Goal: Book appointment/travel/reservation

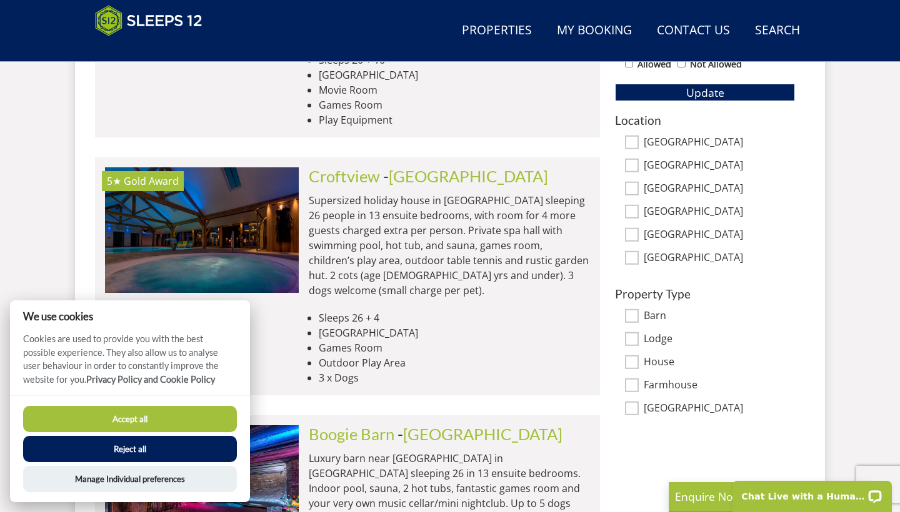
scroll to position [786, 0]
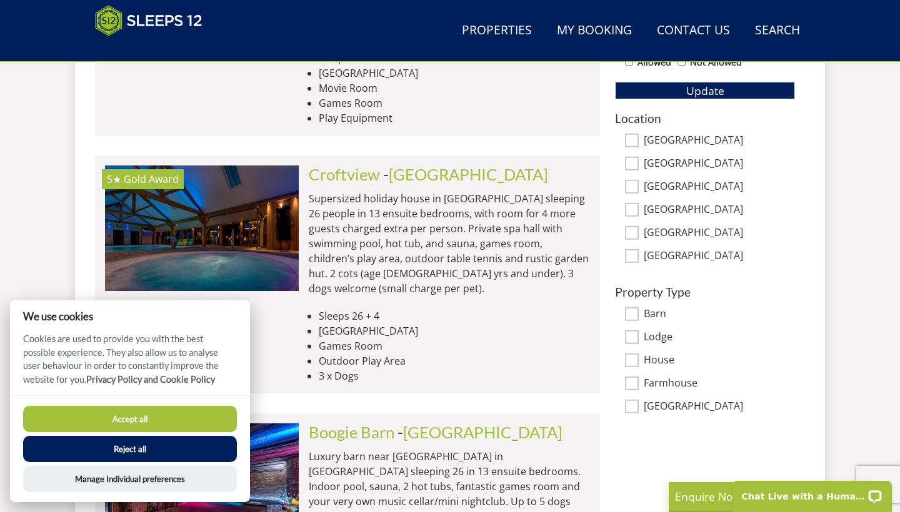
click at [150, 453] on button "Reject all" at bounding box center [130, 449] width 214 height 26
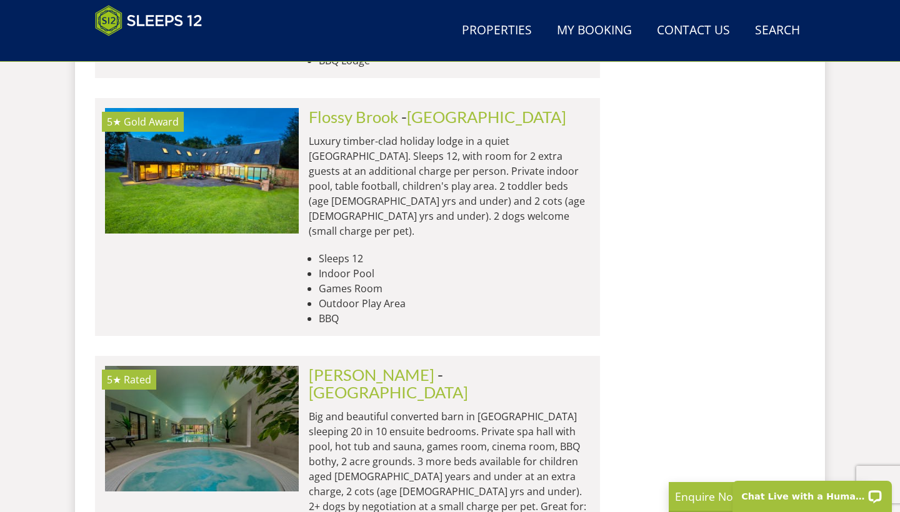
scroll to position [451, 0]
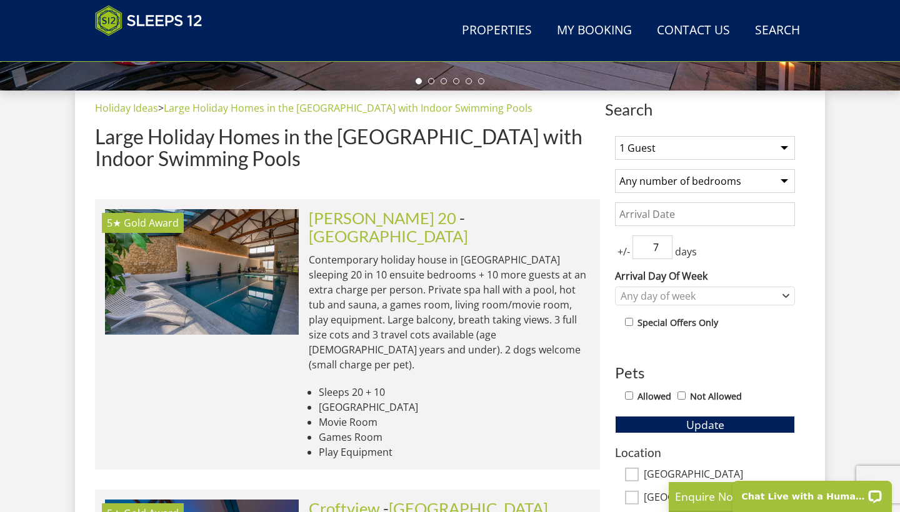
select select "8"
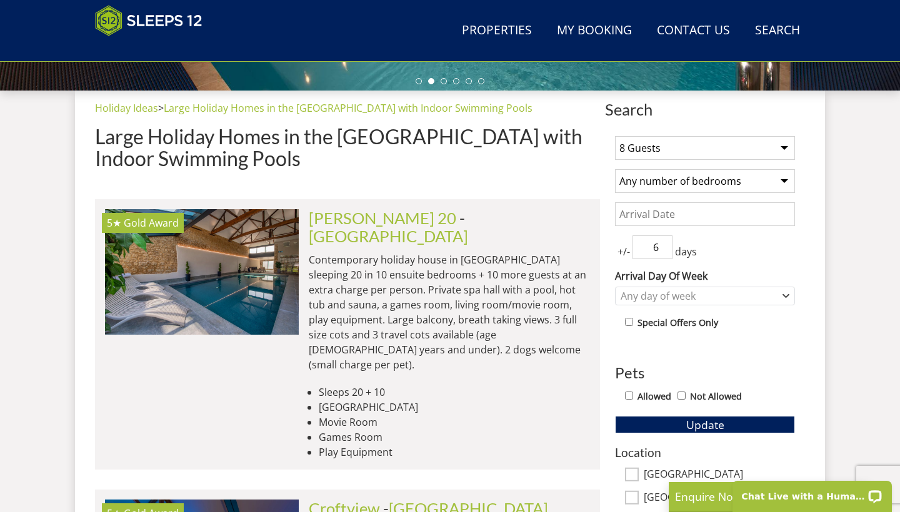
click at [662, 252] on input "6" at bounding box center [652, 248] width 40 height 24
click at [663, 252] on input "5" at bounding box center [652, 248] width 40 height 24
click at [663, 252] on input "4" at bounding box center [652, 248] width 40 height 24
click at [663, 252] on input "3" at bounding box center [652, 248] width 40 height 24
click at [663, 252] on input "2" at bounding box center [652, 248] width 40 height 24
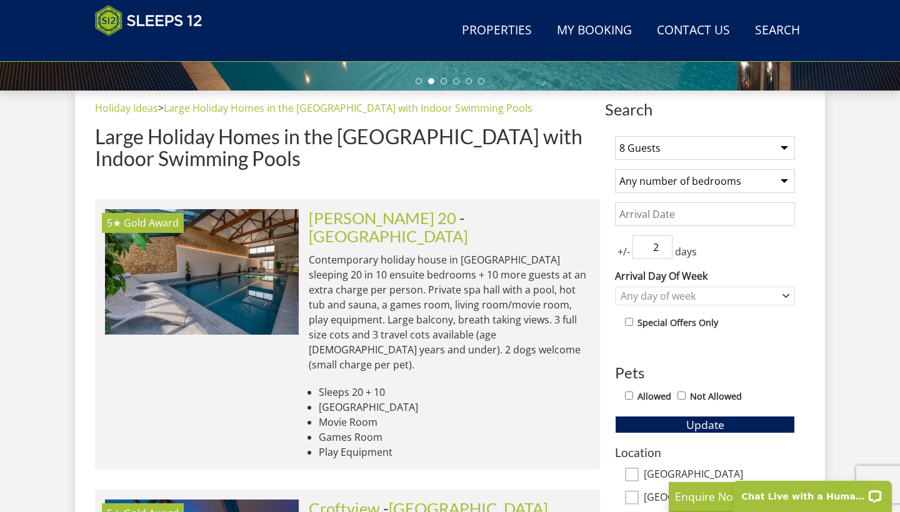
type input "3"
click at [665, 244] on input "3" at bounding box center [652, 248] width 40 height 24
click at [731, 297] on div "Any day of week" at bounding box center [698, 296] width 162 height 14
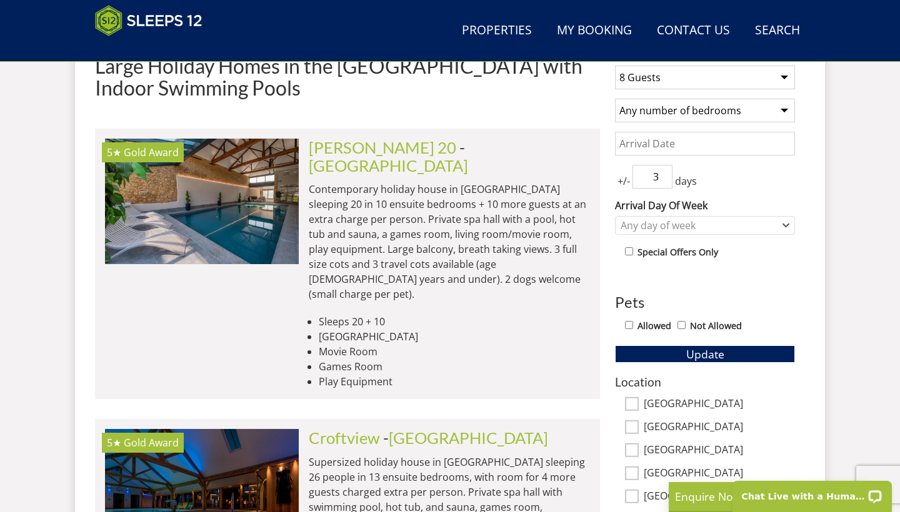
scroll to position [553, 0]
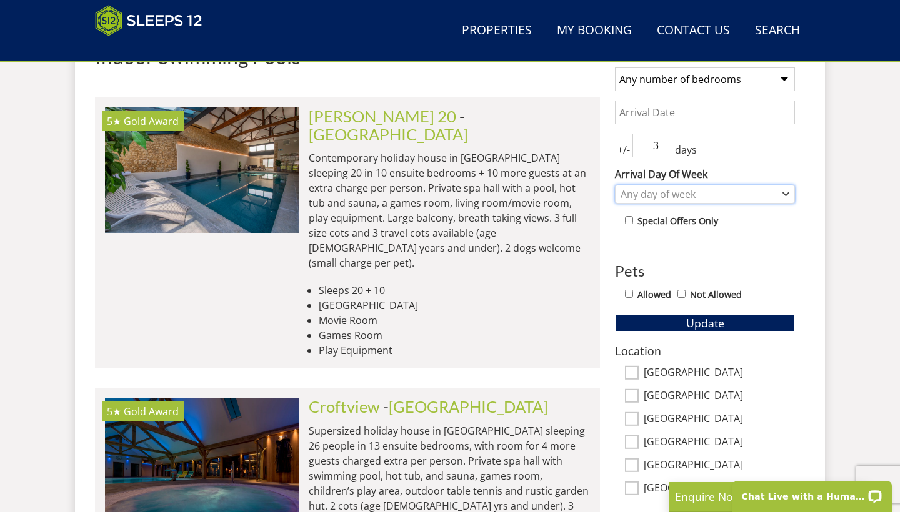
click at [761, 188] on div "Any day of week" at bounding box center [698, 194] width 162 height 14
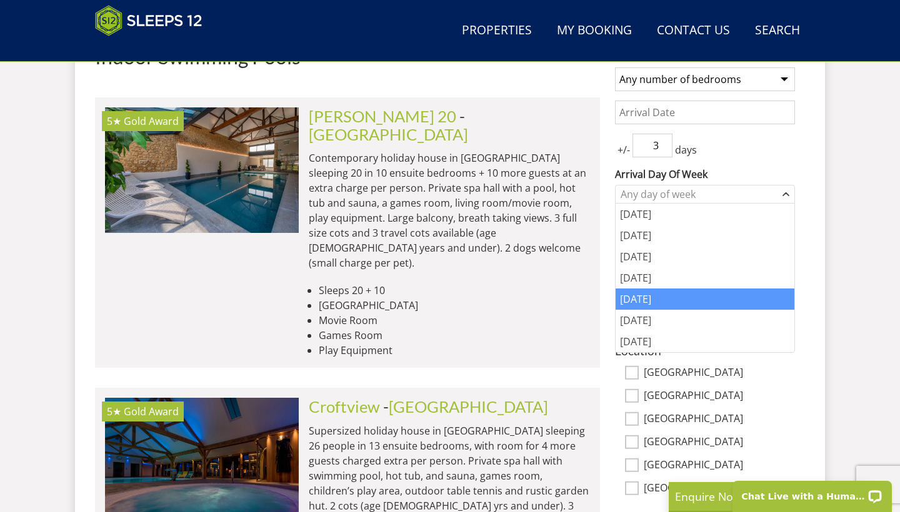
click at [721, 304] on div "[DATE]" at bounding box center [705, 299] width 179 height 21
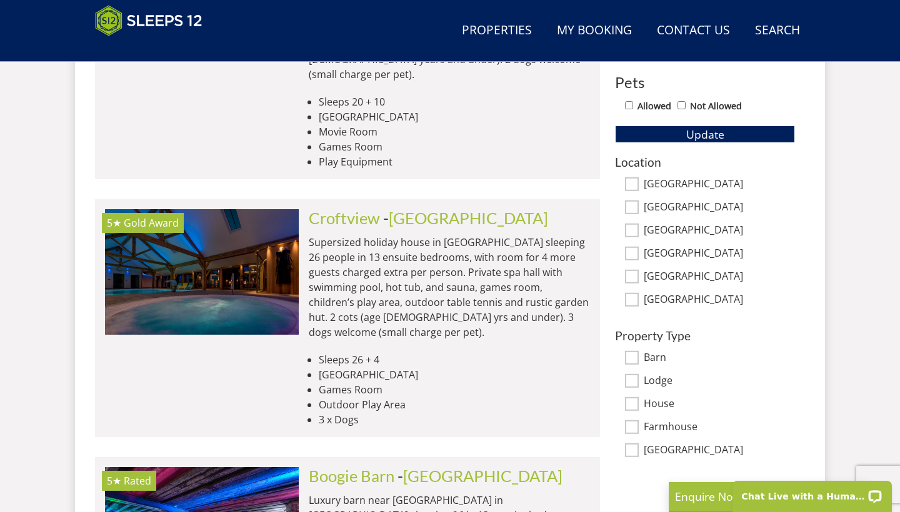
scroll to position [761, 0]
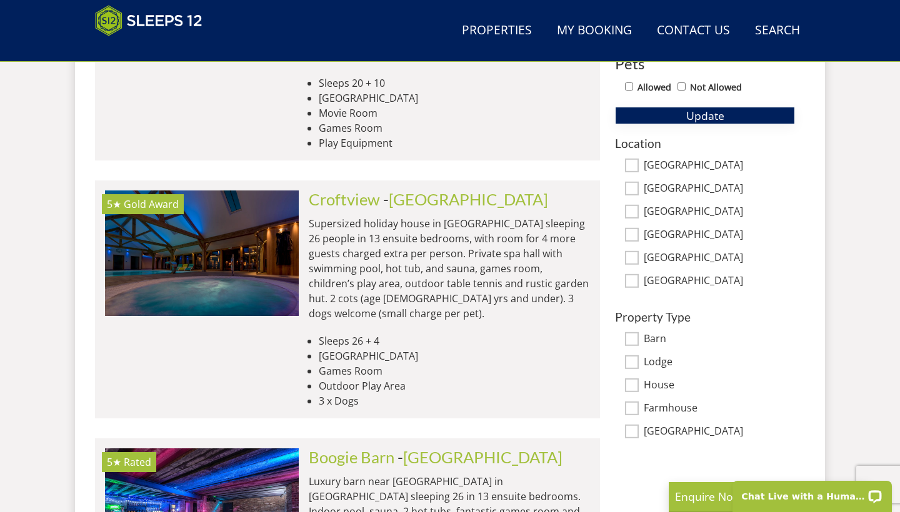
click at [765, 112] on button "Update" at bounding box center [705, 115] width 180 height 17
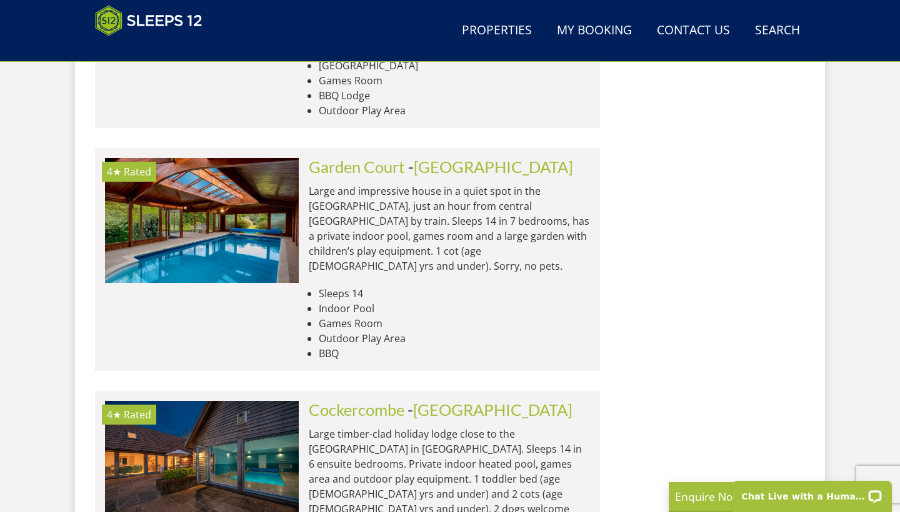
scroll to position [2667, 0]
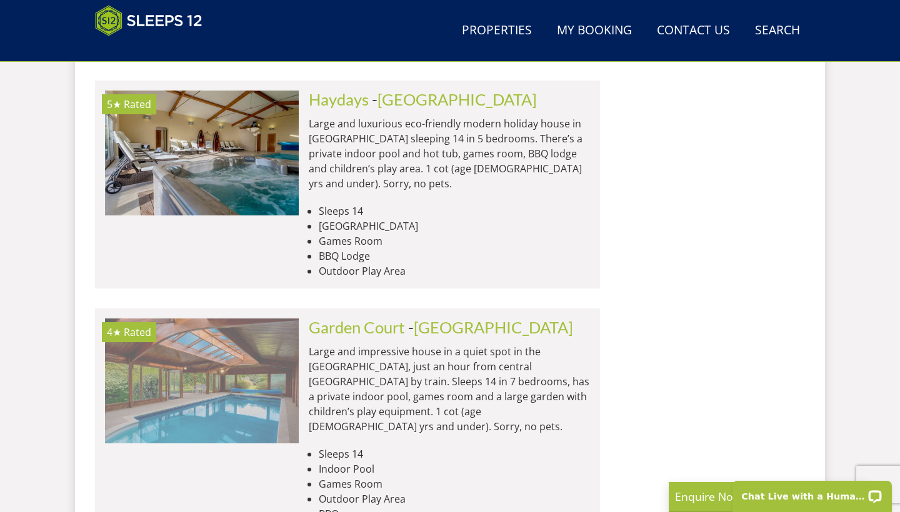
click at [261, 319] on img at bounding box center [202, 381] width 194 height 125
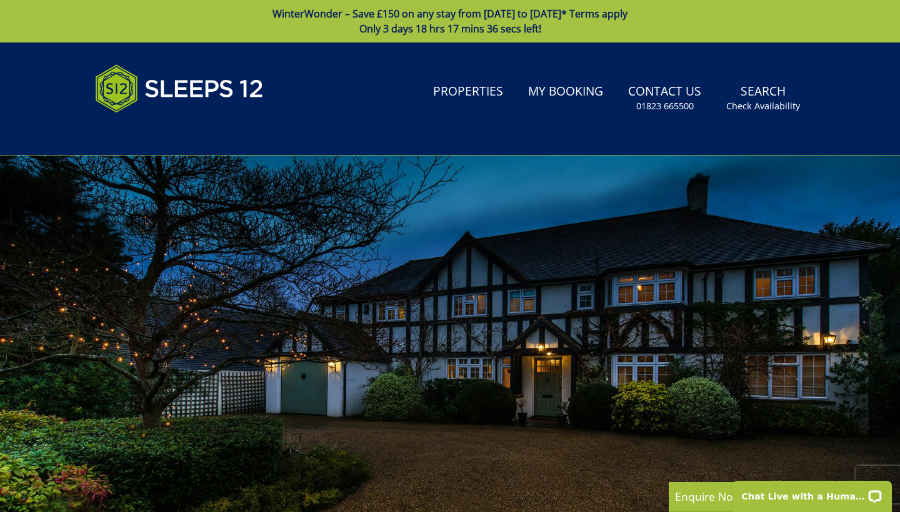
scroll to position [262, 0]
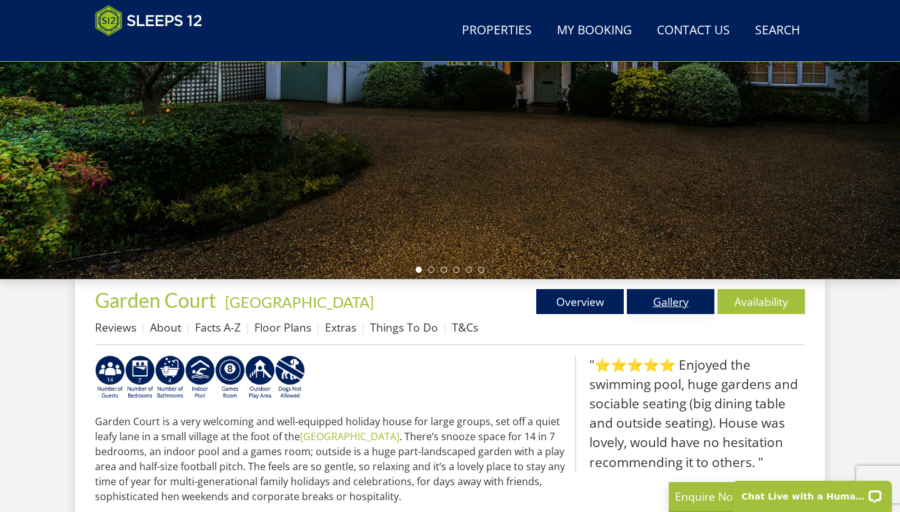
click at [661, 309] on link "Gallery" at bounding box center [670, 301] width 87 height 25
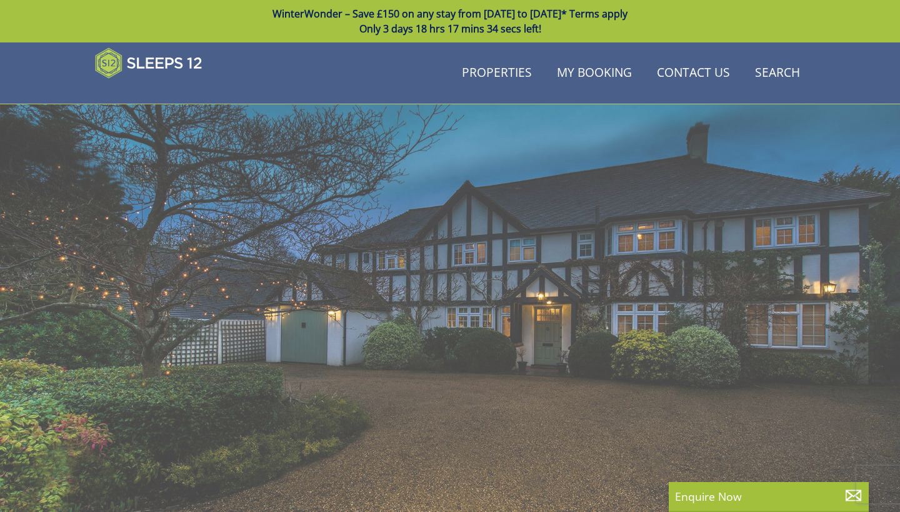
scroll to position [262, 0]
